Goal: Download file/media

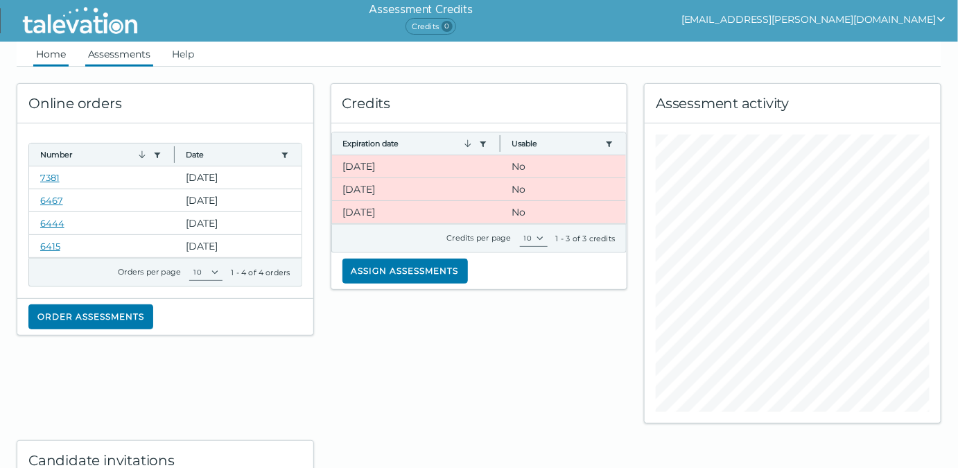
click at [134, 58] on link "Assessments" at bounding box center [119, 54] width 68 height 25
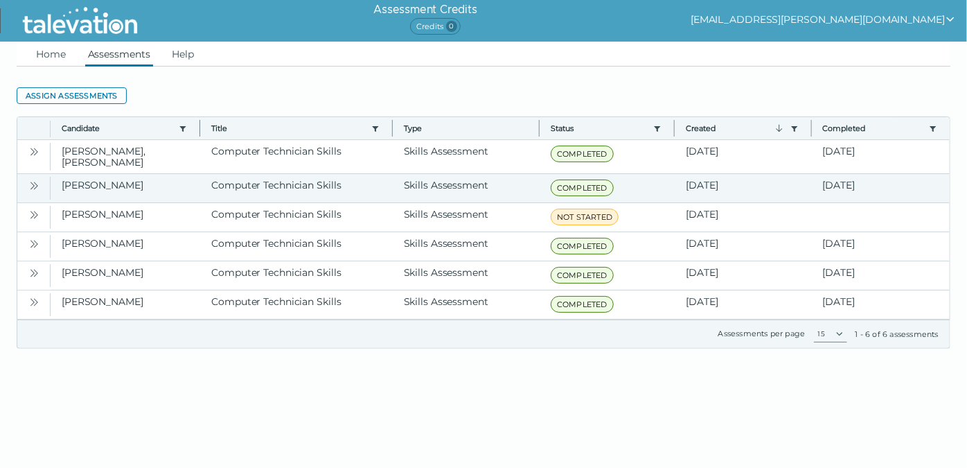
click at [33, 180] on icon "Open" at bounding box center [33, 185] width 11 height 11
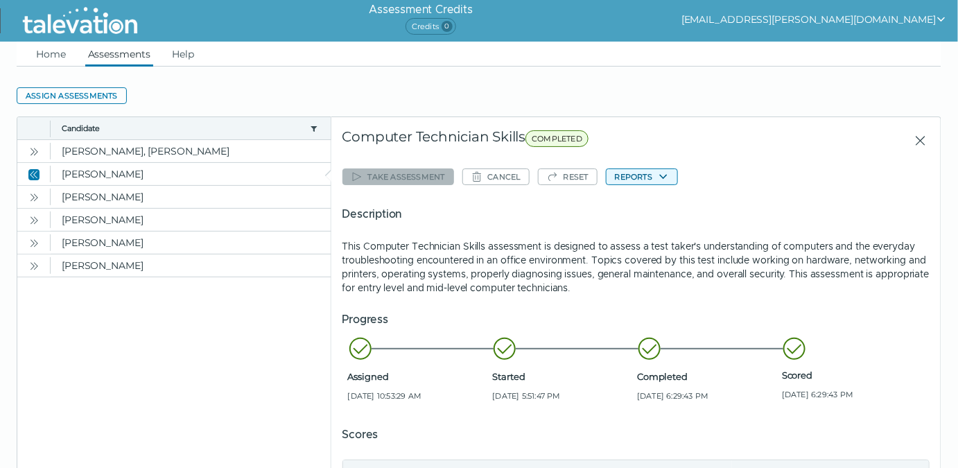
click at [651, 182] on button "Reports" at bounding box center [642, 176] width 72 height 17
click at [654, 201] on button "Computer Technician Skills" at bounding box center [676, 203] width 143 height 17
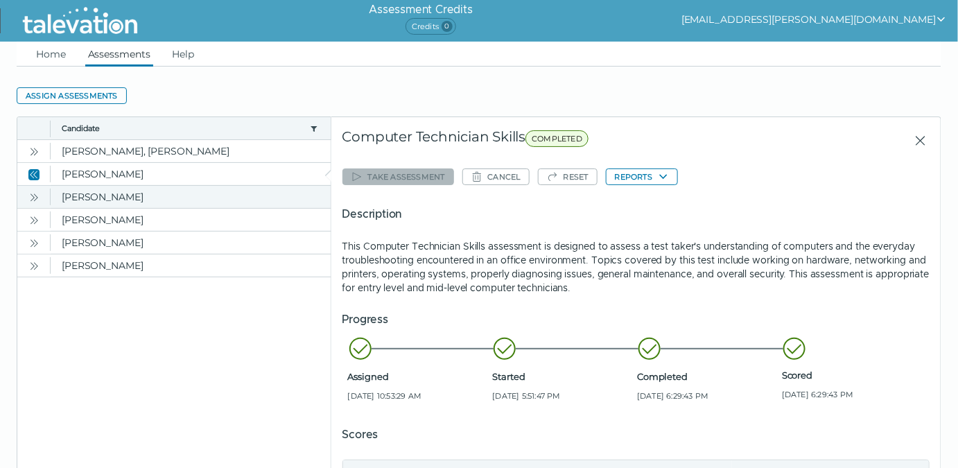
click at [37, 196] on icon "Open" at bounding box center [36, 197] width 4 height 8
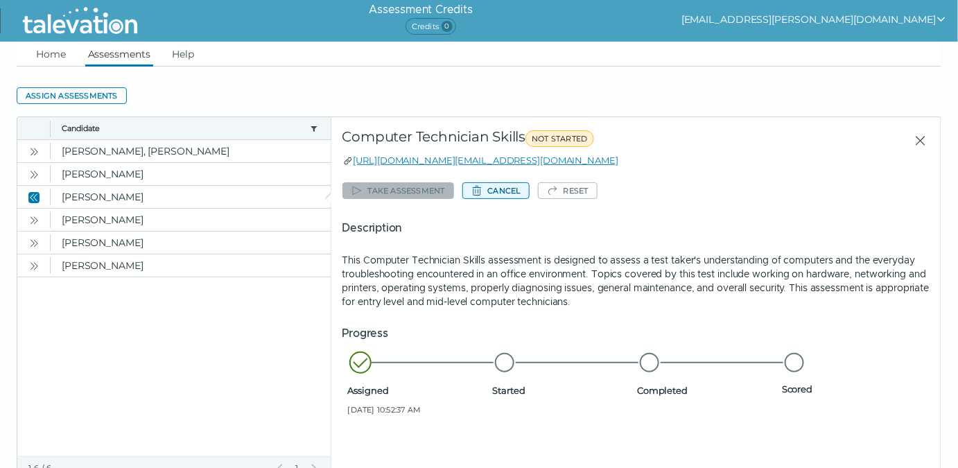
click at [495, 190] on button "Cancel" at bounding box center [495, 190] width 67 height 17
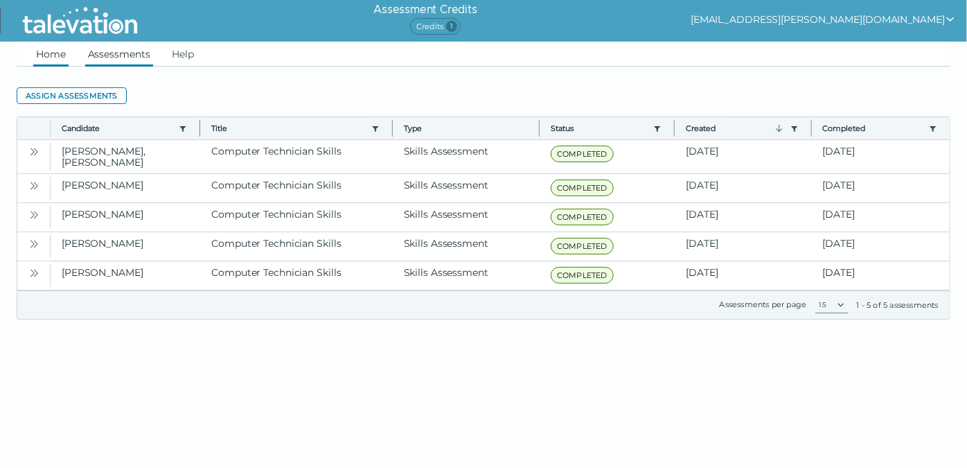
click at [55, 51] on link "Home" at bounding box center [50, 54] width 35 height 25
